Goal: Share content

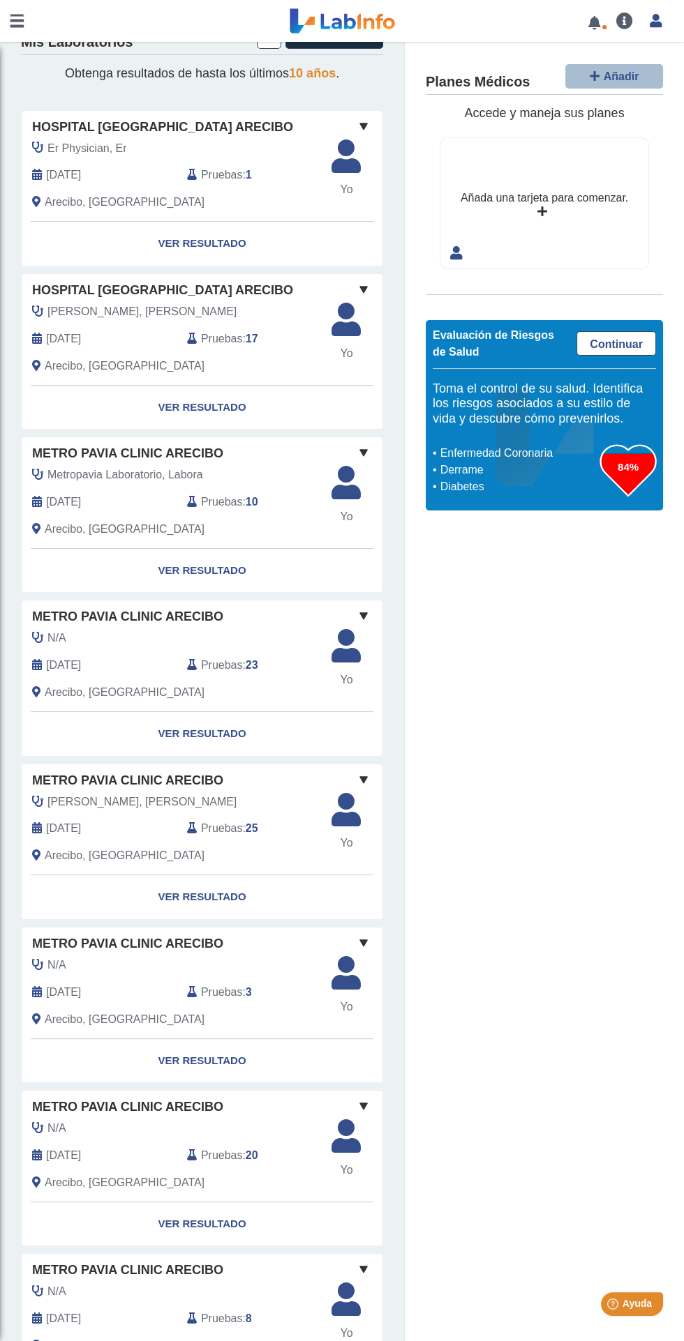
scroll to position [63, 0]
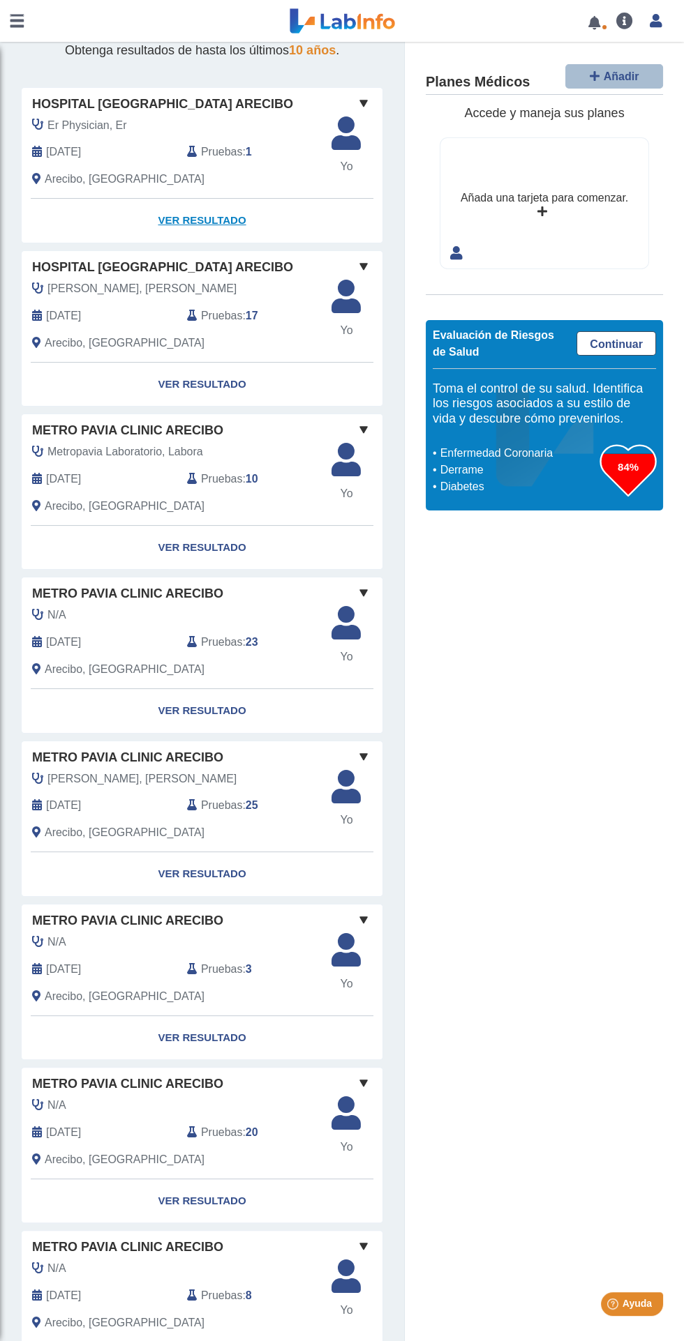
click at [207, 220] on link "Ver Resultado" at bounding box center [202, 221] width 361 height 44
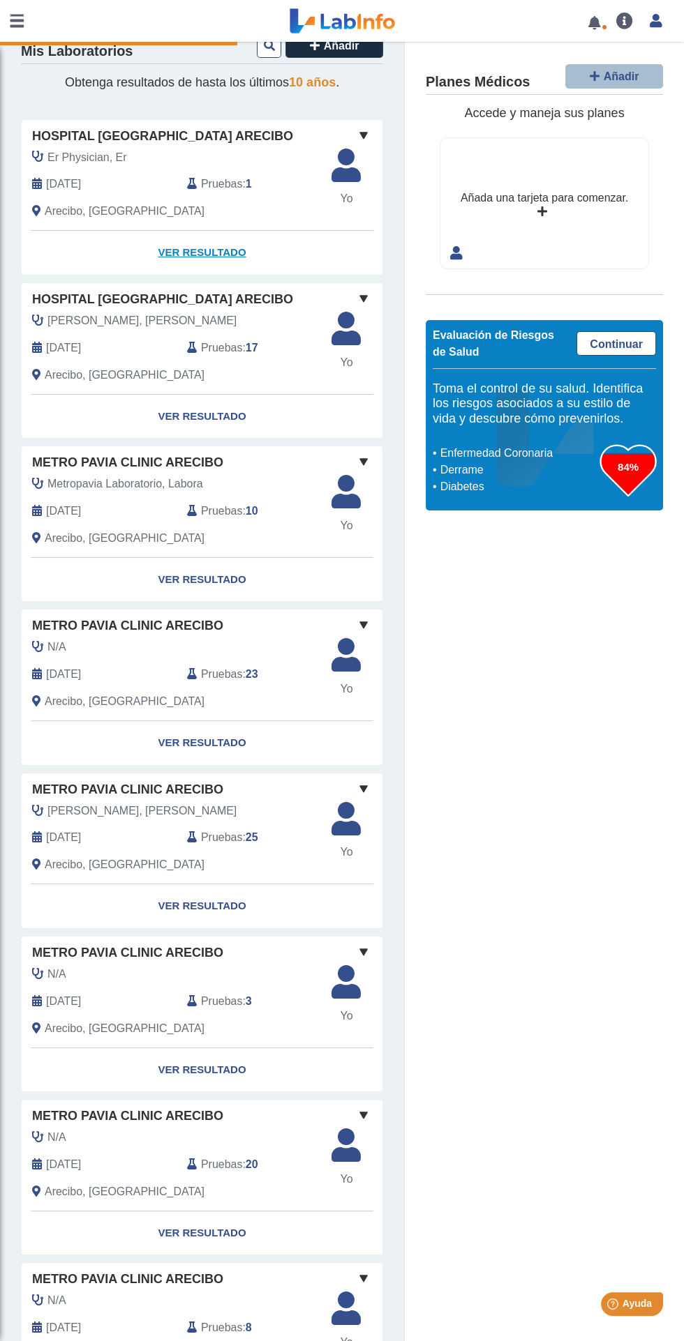
scroll to position [0, 0]
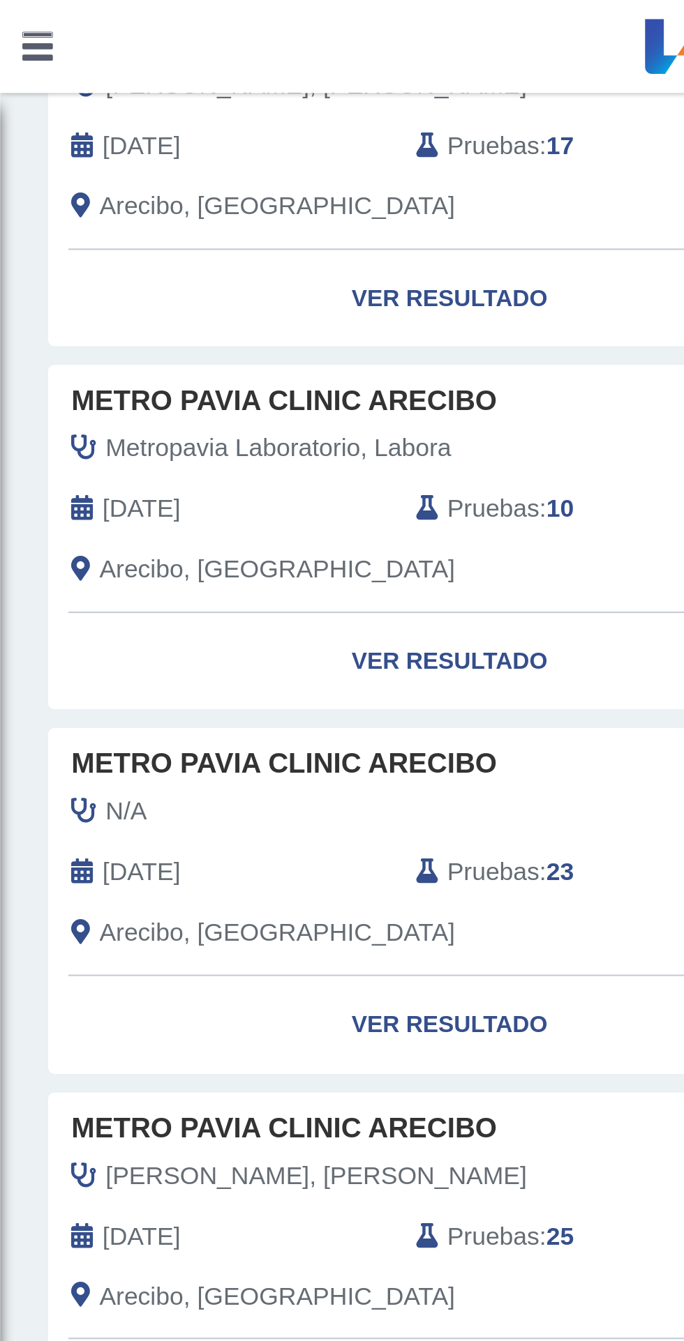
scroll to position [312, 0]
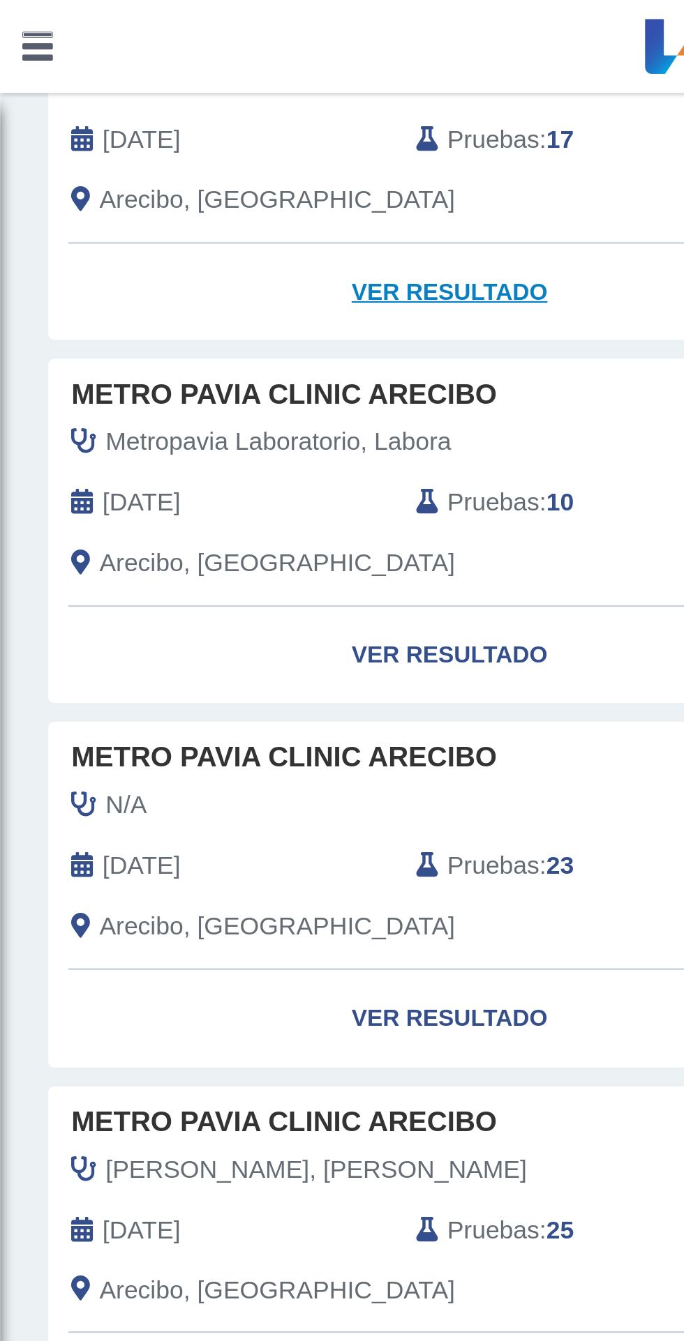
click at [202, 130] on link "Ver Resultado" at bounding box center [202, 132] width 361 height 44
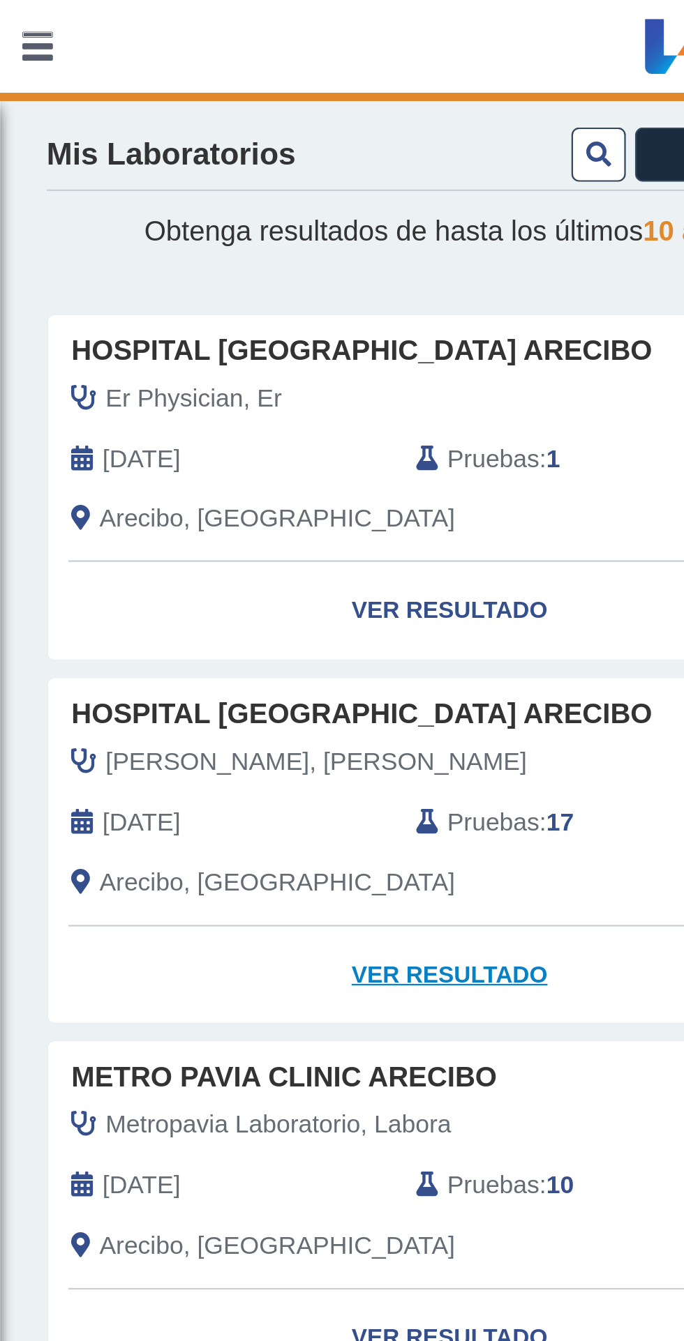
scroll to position [0, 0]
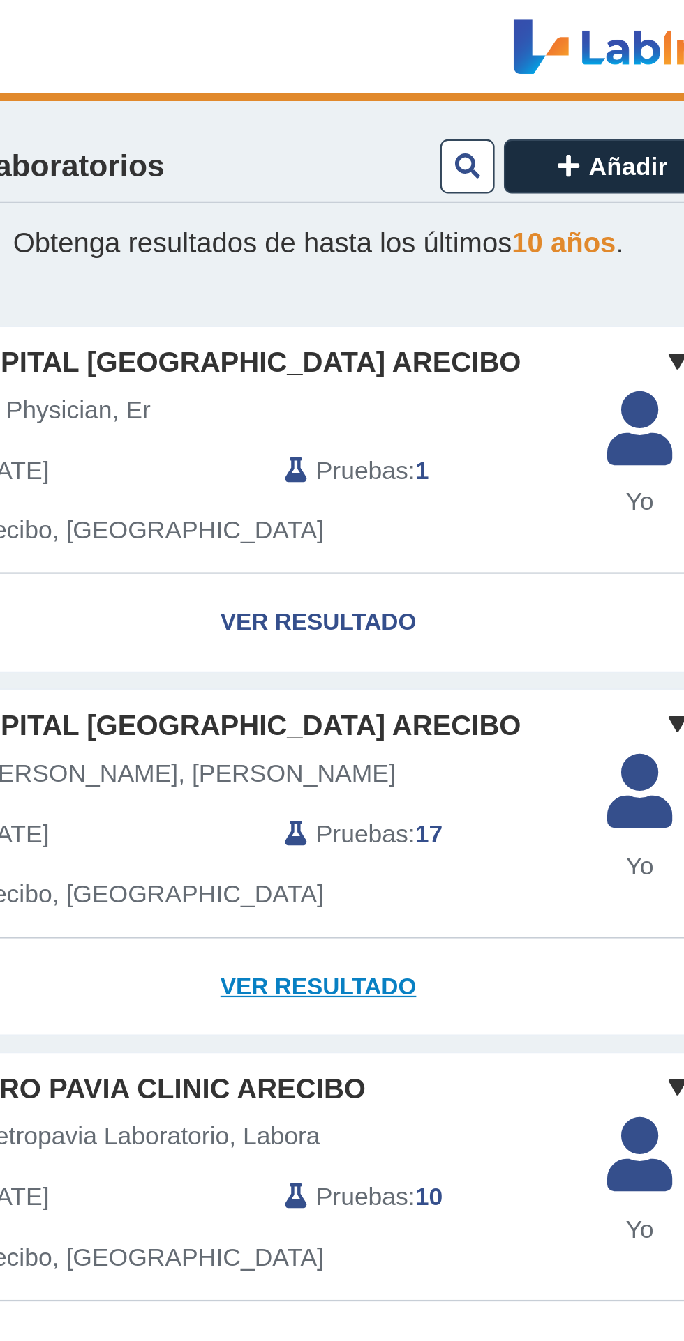
click at [225, 448] on link "Ver Resultado" at bounding box center [202, 444] width 361 height 44
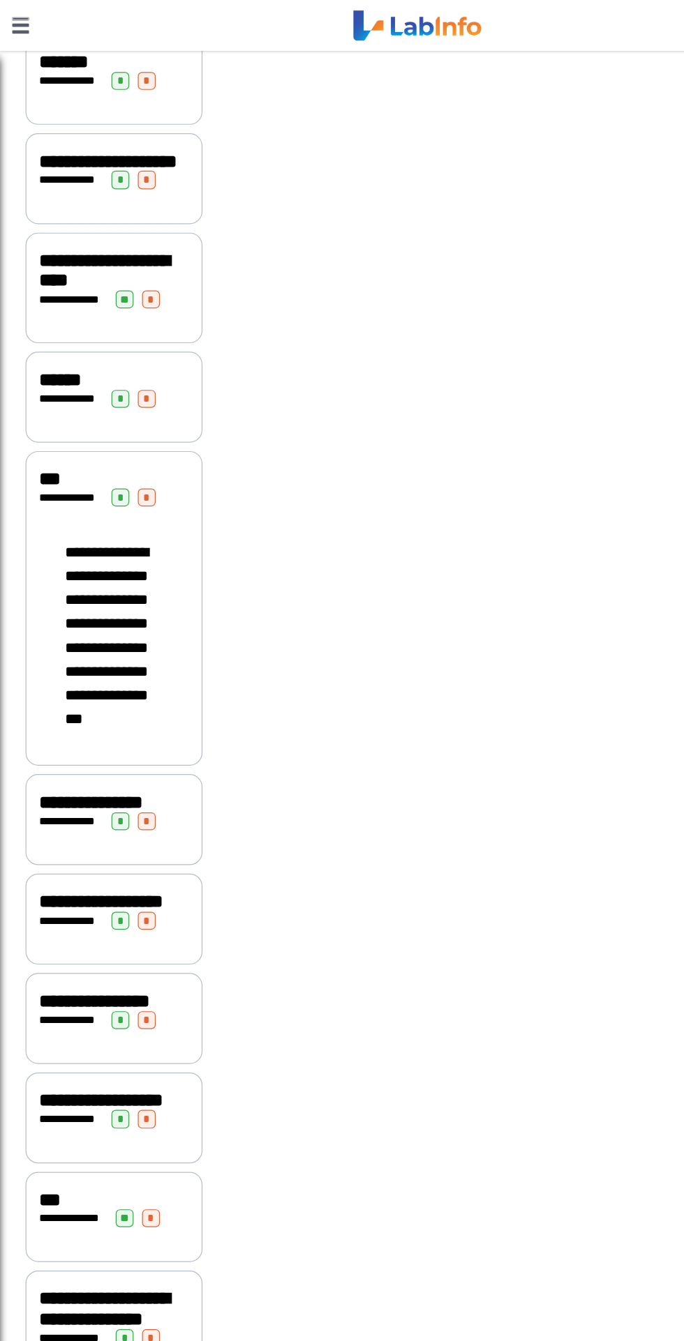
scroll to position [687, 0]
click at [84, 751] on span "**********" at bounding box center [58, 755] width 52 height 9
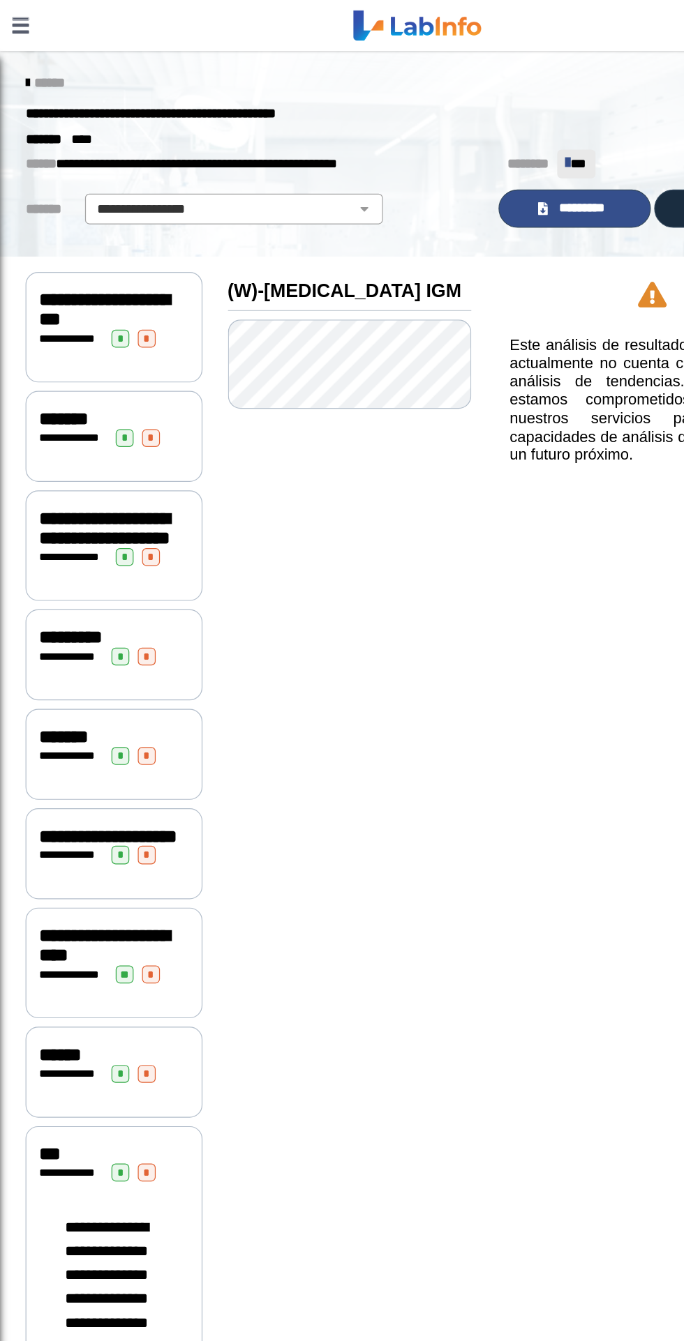
click at [473, 168] on span "*********" at bounding box center [477, 171] width 48 height 16
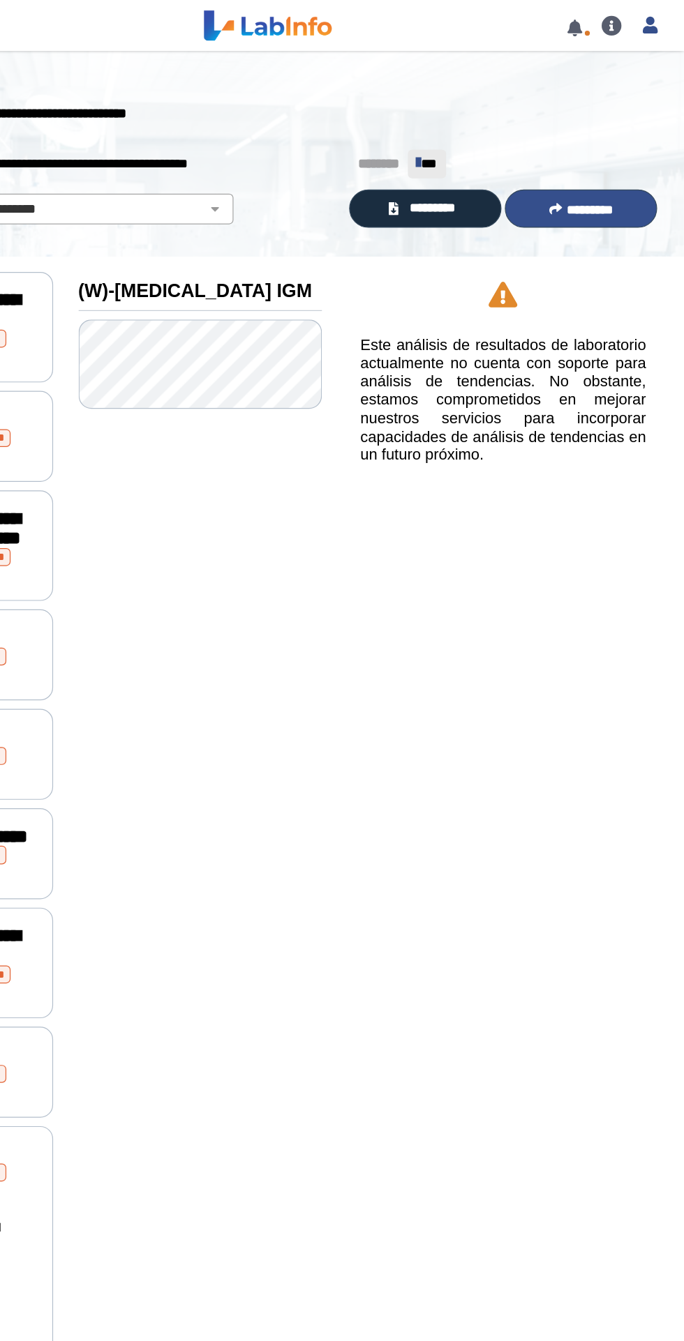
click at [605, 183] on button "*********" at bounding box center [598, 171] width 125 height 31
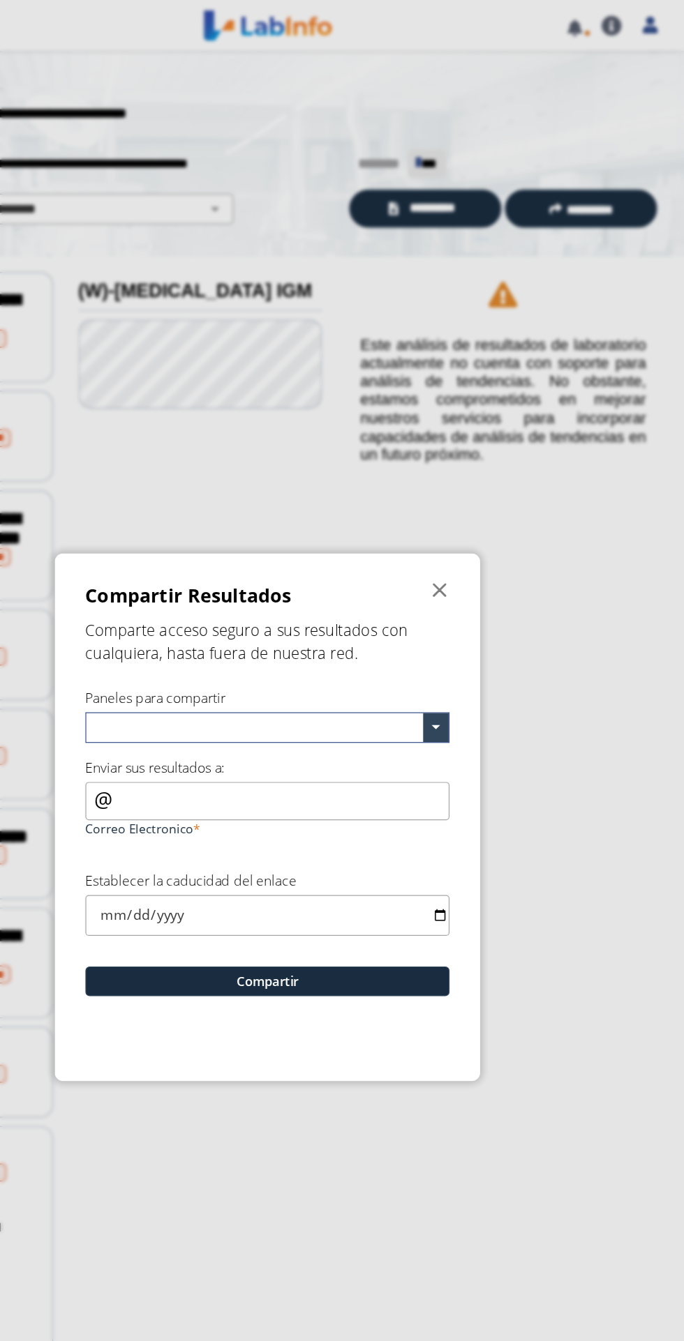
click at [394, 601] on input "text" at bounding box center [333, 599] width 271 height 20
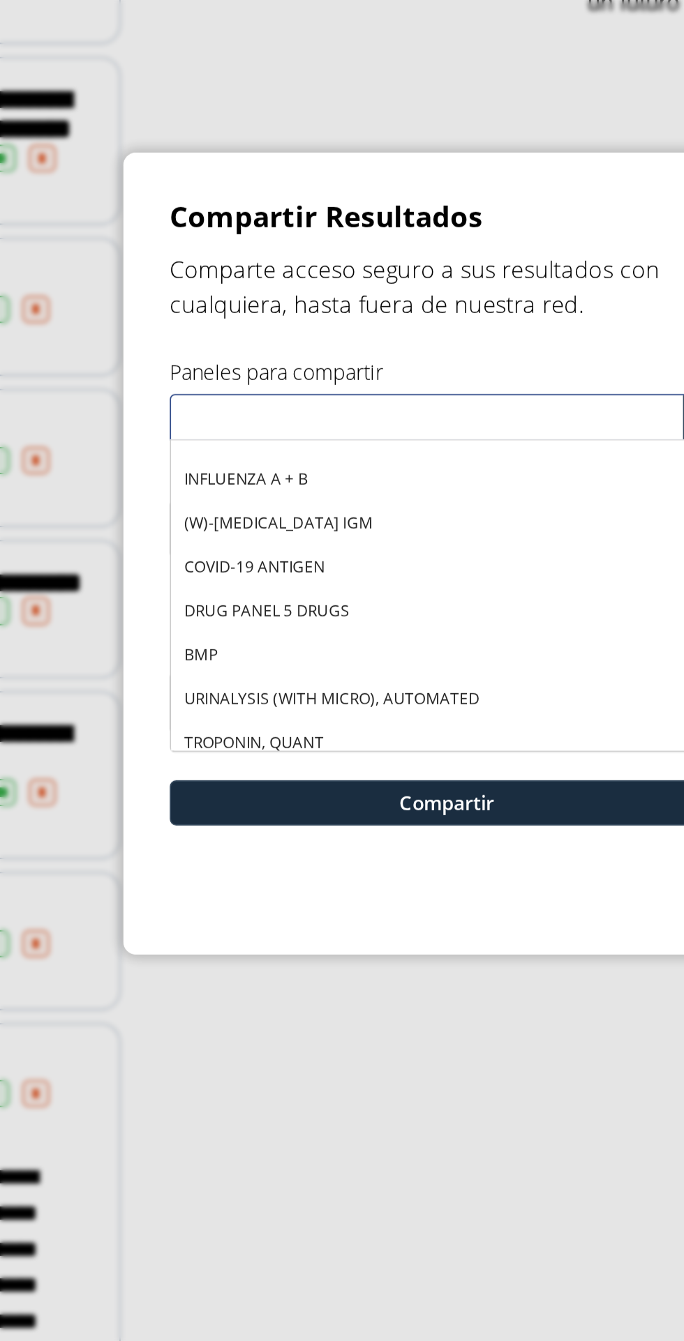
scroll to position [204, 0]
click at [289, 655] on span "(W)-[MEDICAL_DATA] IGM" at bounding box center [251, 655] width 102 height 12
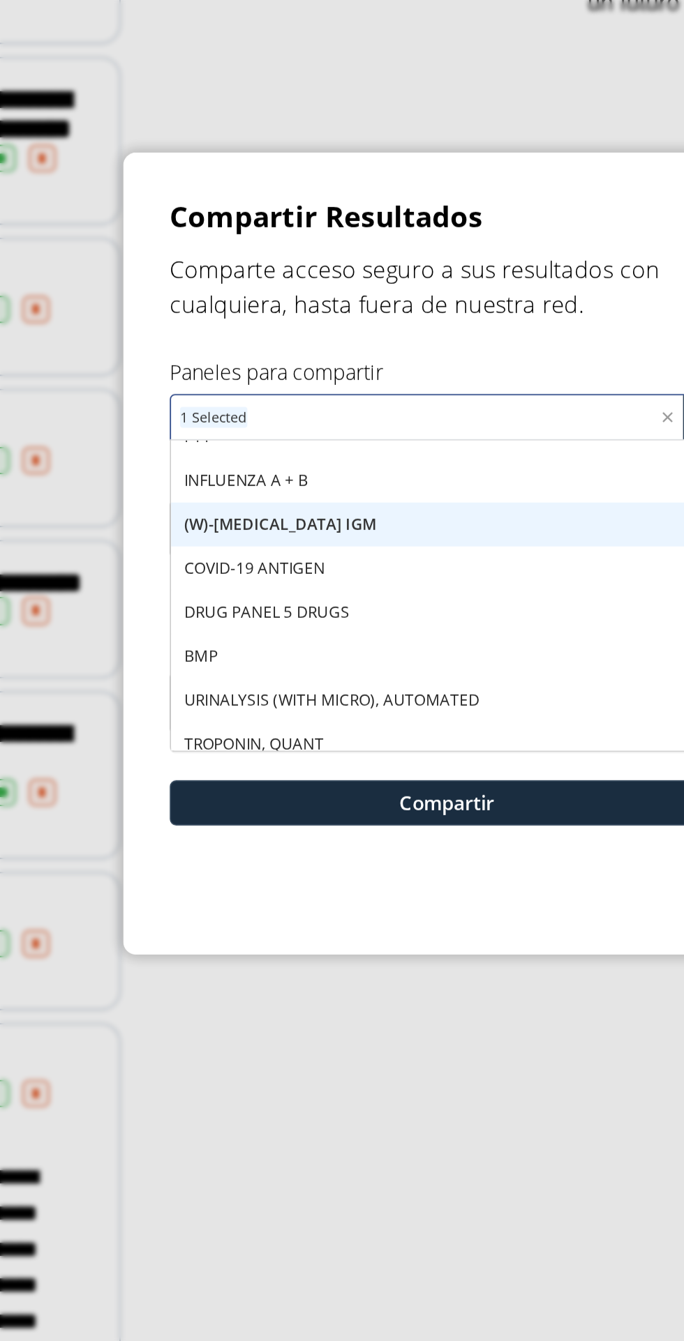
scroll to position [235, 0]
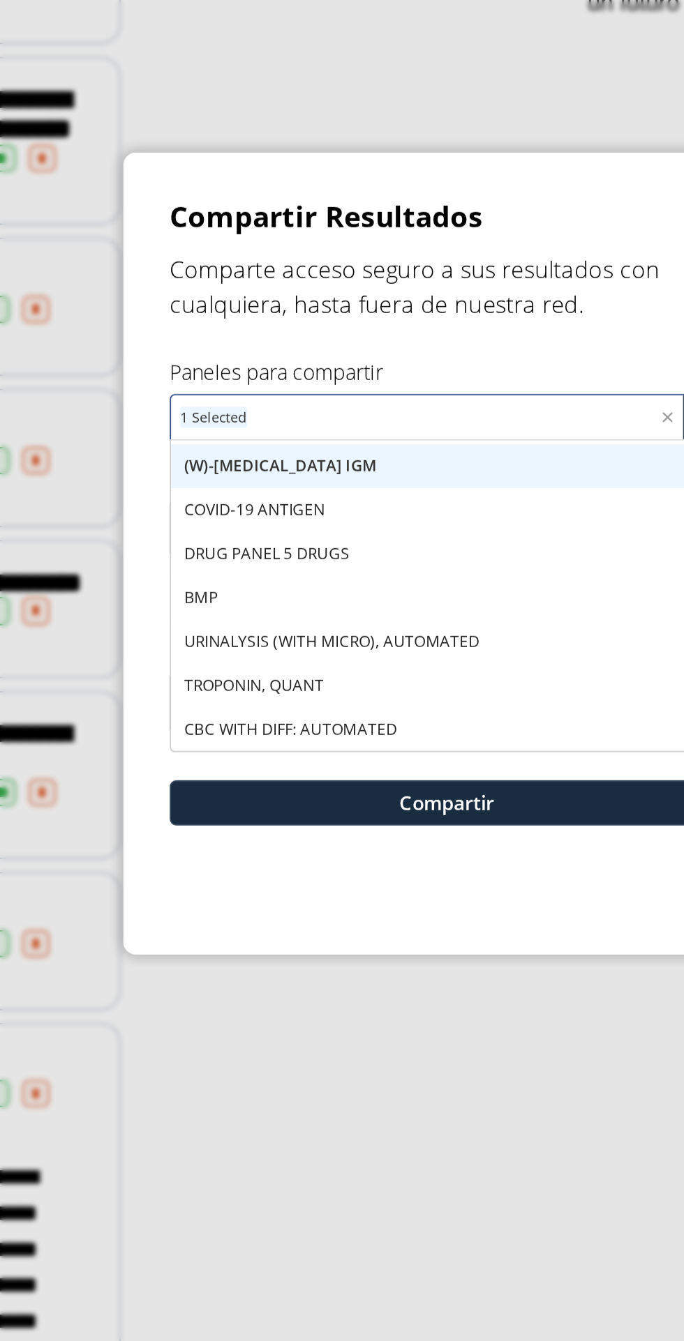
click at [378, 628] on div "(W)-[MEDICAL_DATA] IGM" at bounding box center [341, 624] width 297 height 24
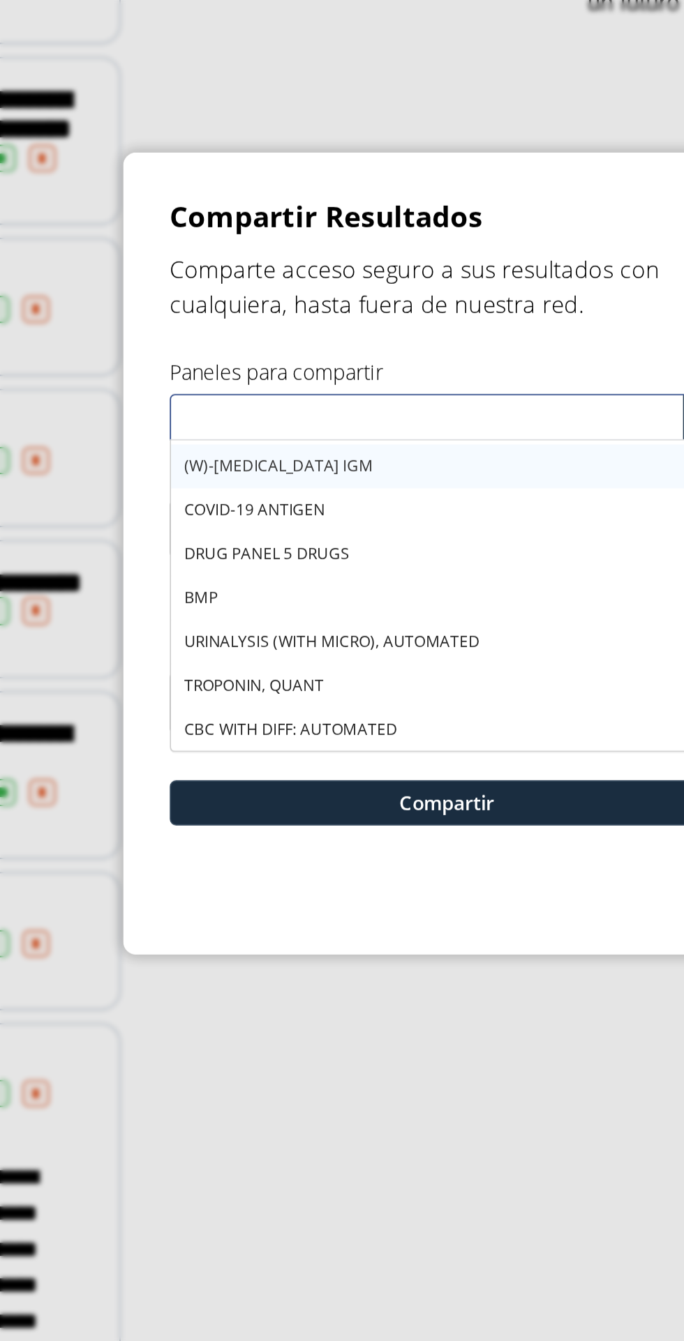
click at [373, 627] on div "(W)-[MEDICAL_DATA] IGM" at bounding box center [341, 624] width 297 height 24
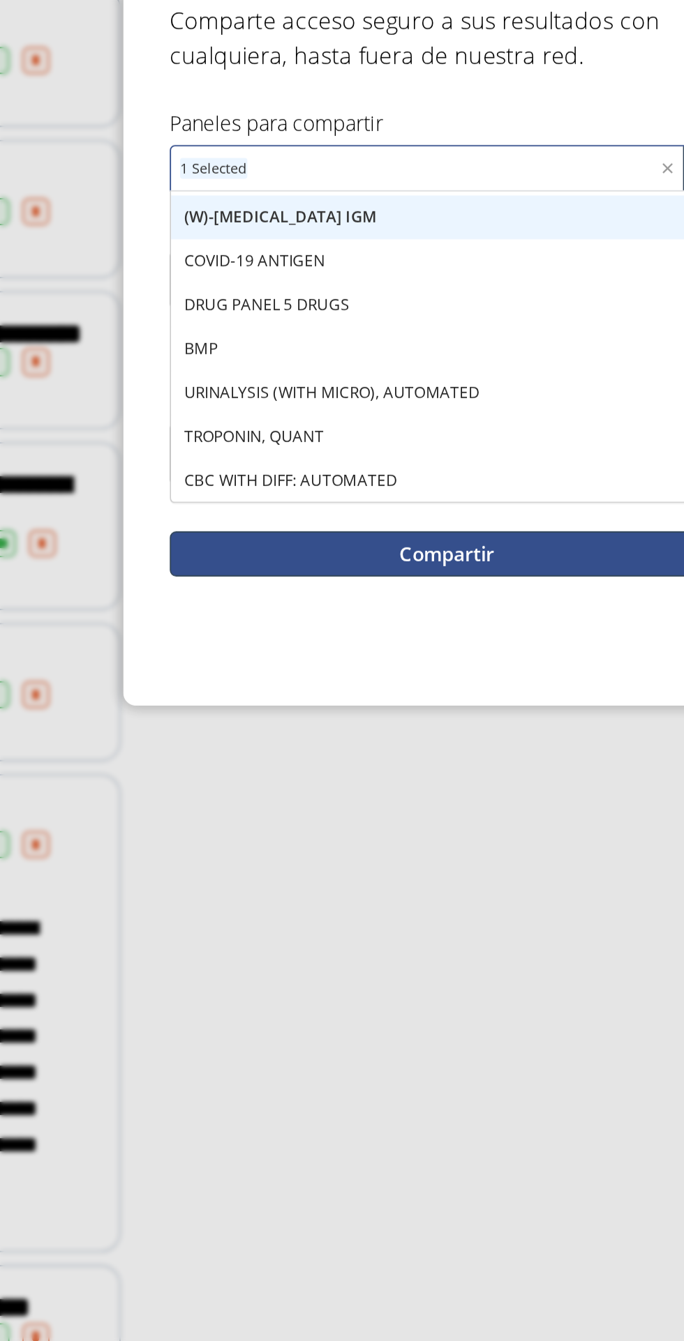
click at [377, 813] on button "Compartir" at bounding box center [342, 805] width 299 height 24
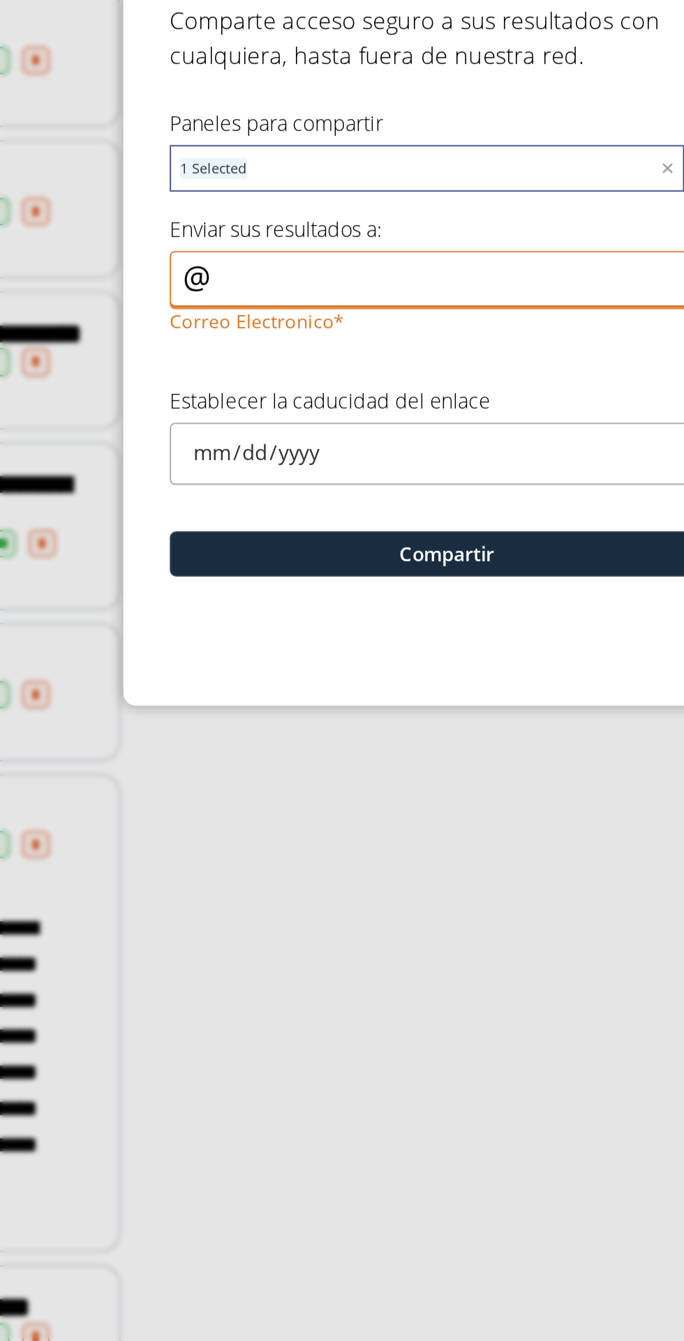
click at [390, 651] on input "Correo Electronico" at bounding box center [342, 657] width 299 height 31
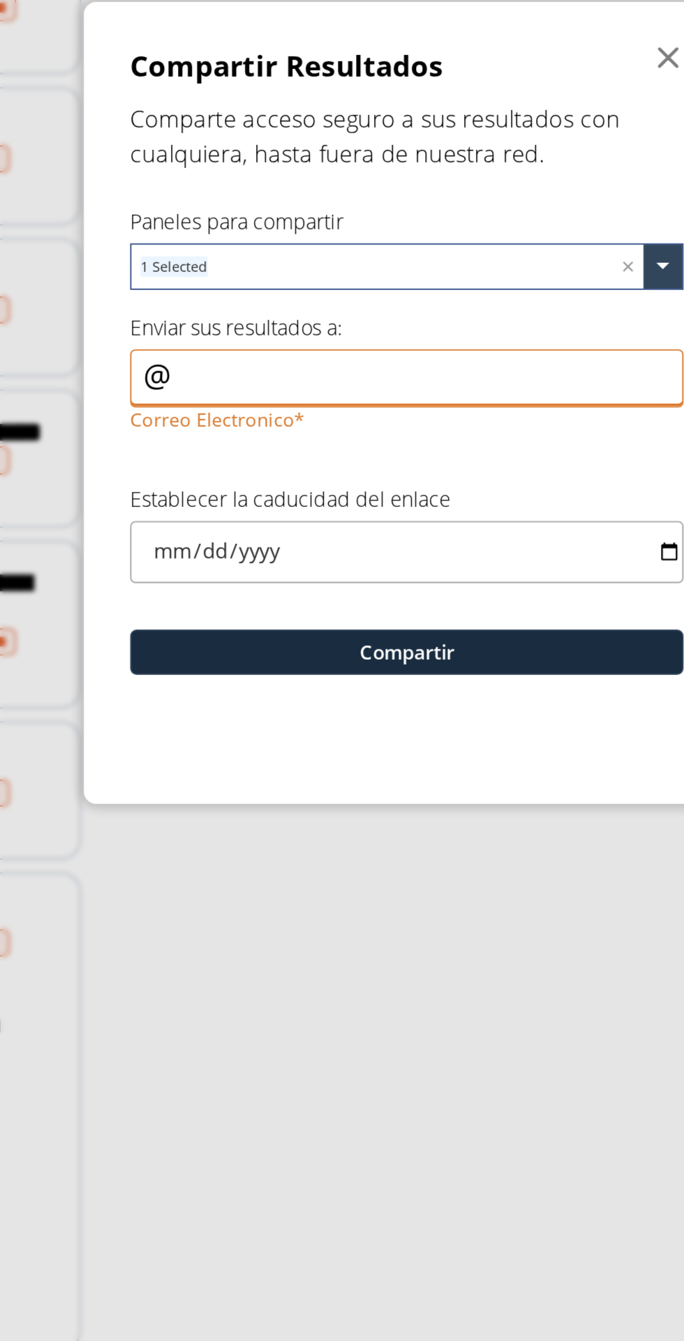
type input "y"
click at [239, 651] on input "y" at bounding box center [342, 657] width 299 height 31
click at [225, 652] on input "y" at bounding box center [342, 657] width 299 height 31
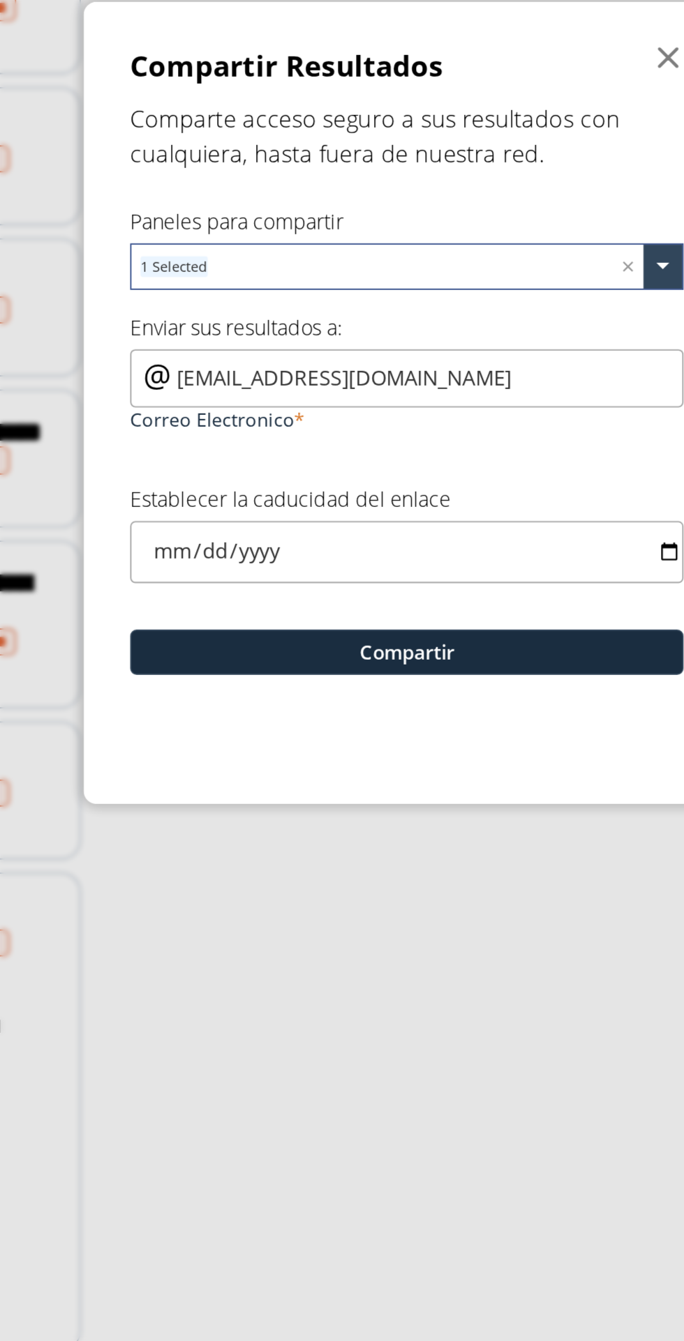
click at [220, 657] on input "[EMAIL_ADDRESS][DOMAIN_NAME]" at bounding box center [342, 657] width 299 height 31
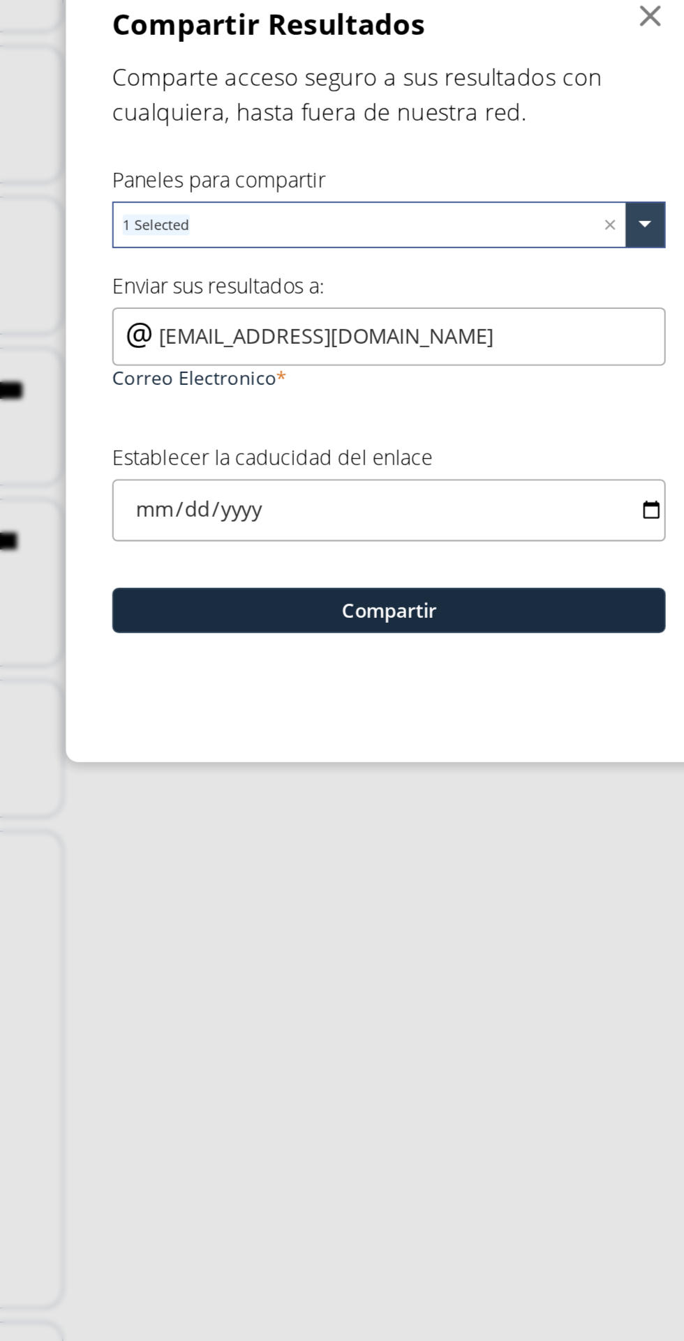
type input "[EMAIL_ADDRESS][DOMAIN_NAME]"
click at [248, 754] on input "date" at bounding box center [342, 750] width 299 height 33
type input "[DATE]"
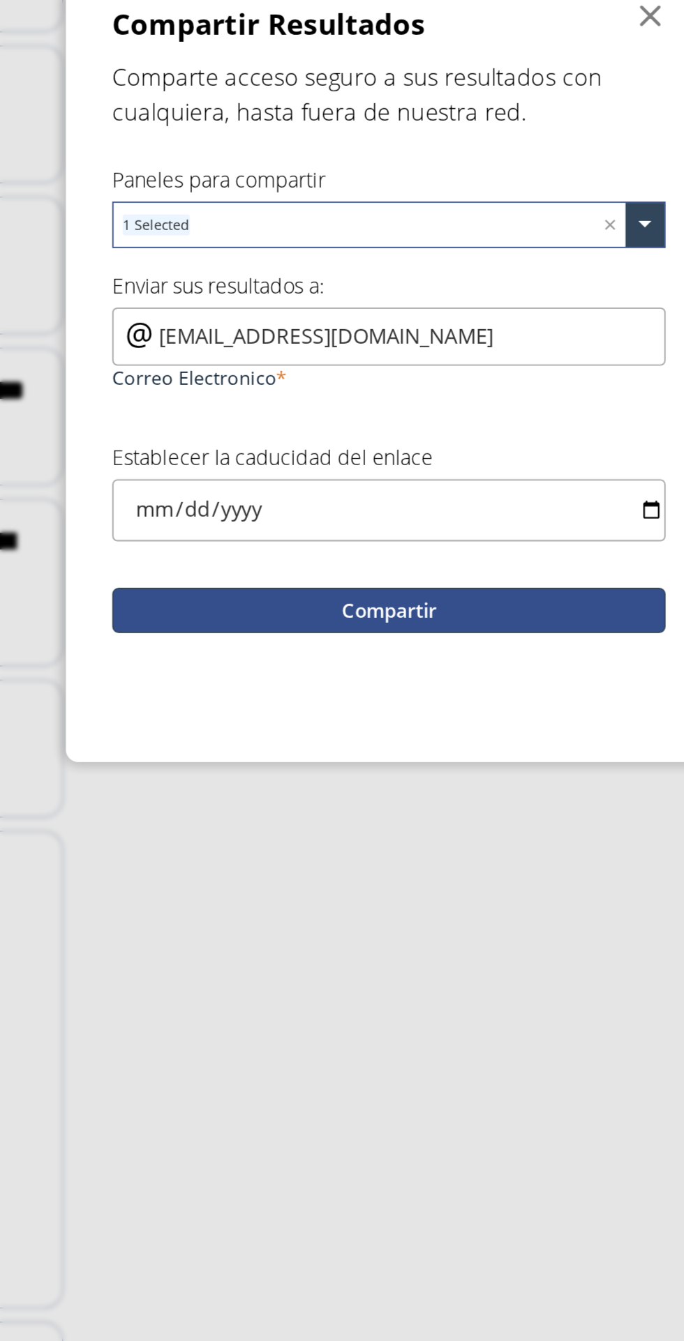
click at [428, 806] on button "Compartir" at bounding box center [342, 805] width 299 height 24
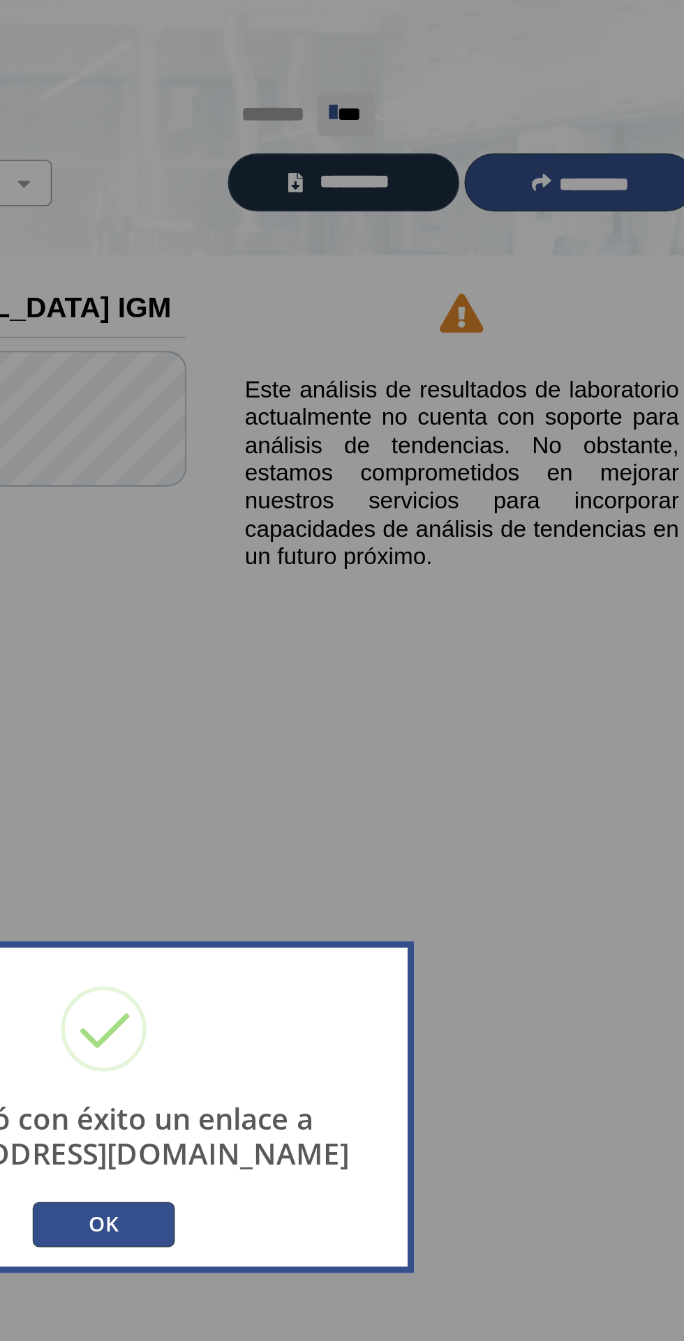
scroll to position [0, 0]
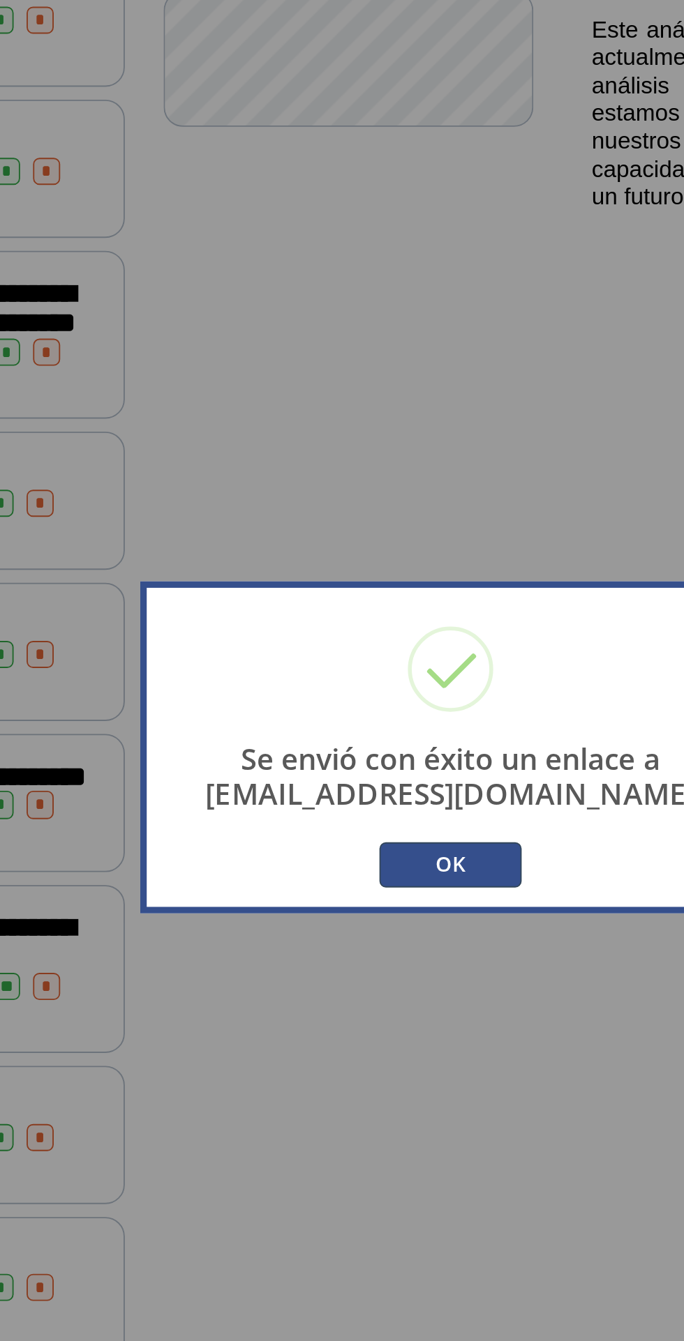
click at [356, 742] on button "OK" at bounding box center [341, 734] width 77 height 24
